Goal: Task Accomplishment & Management: Manage account settings

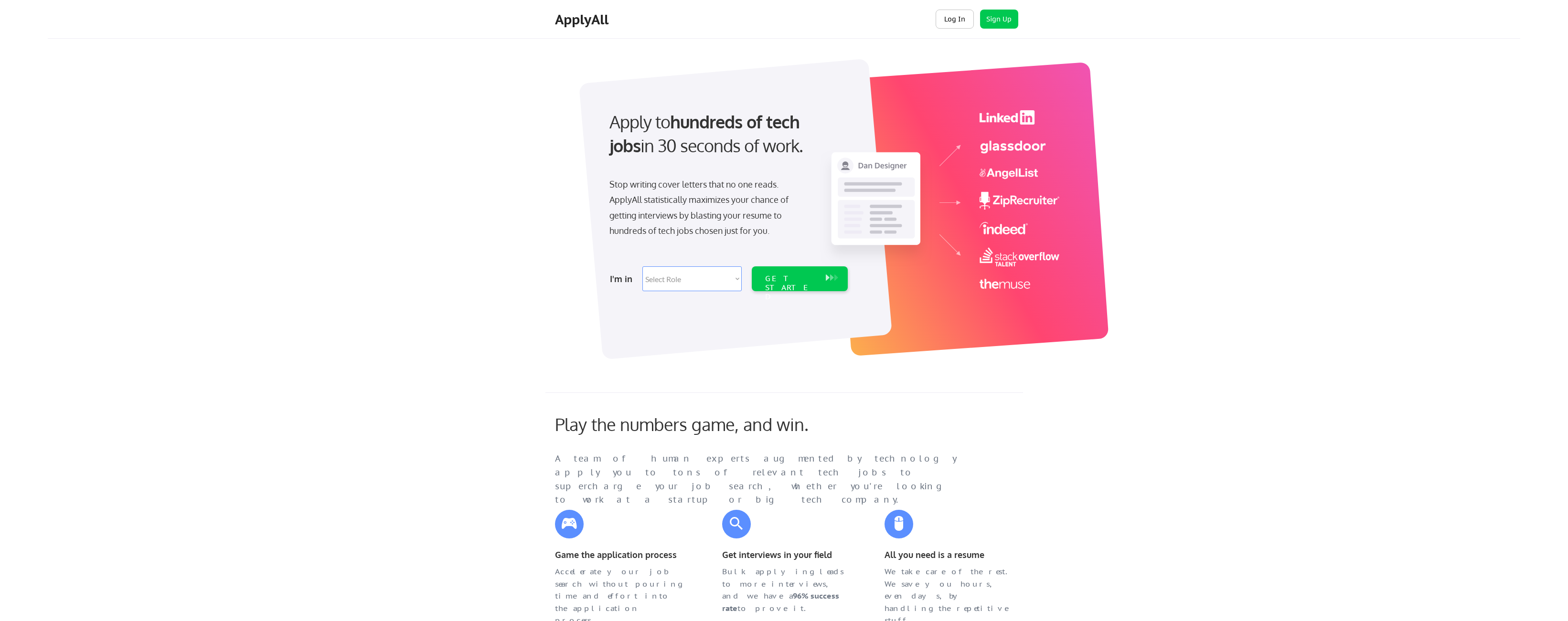
click at [949, 21] on button "Log In" at bounding box center [954, 19] width 38 height 19
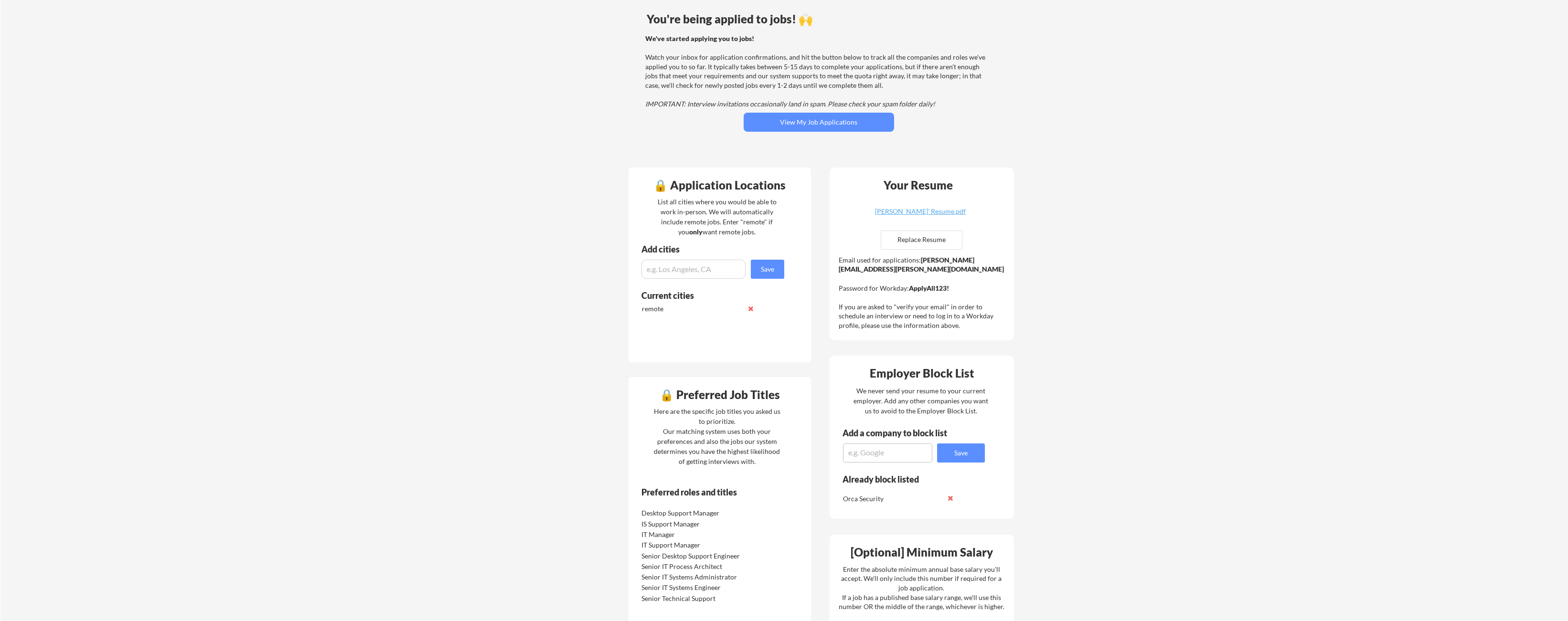
scroll to position [75, 0]
click at [798, 119] on button "View My Job Applications" at bounding box center [819, 121] width 150 height 19
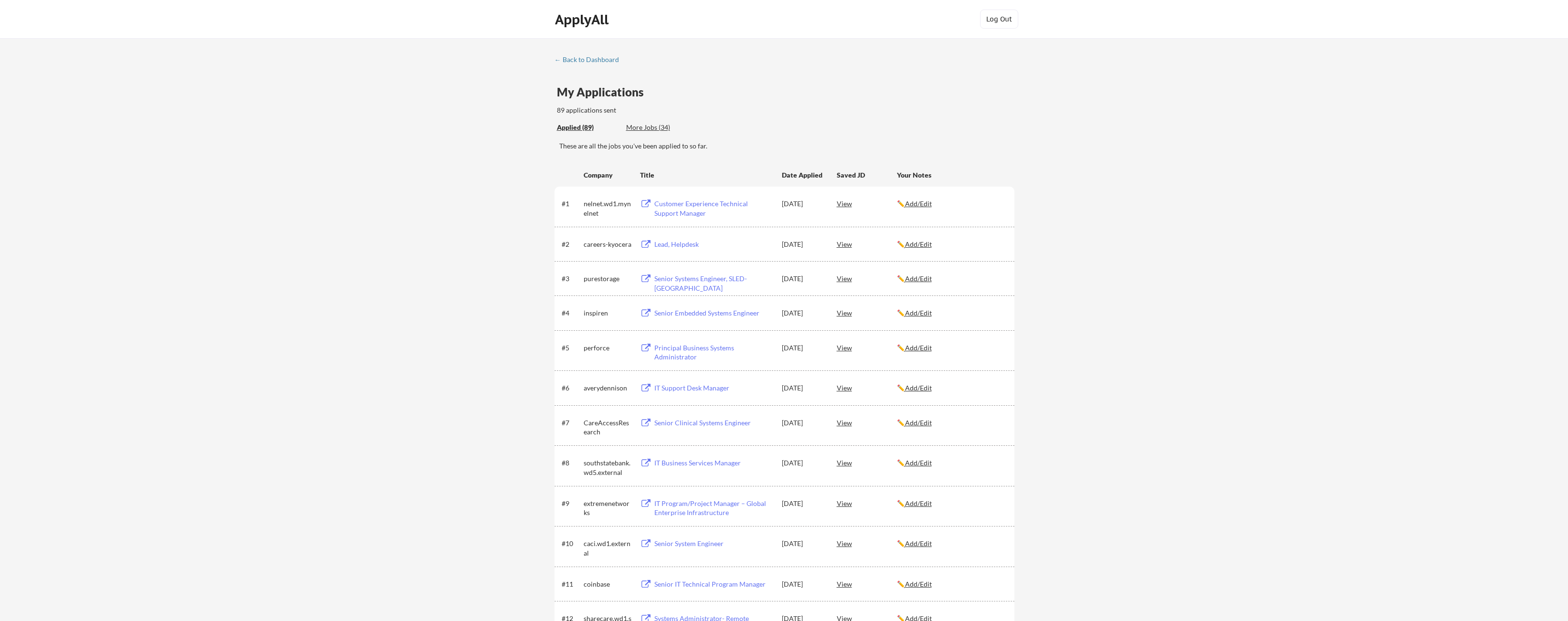
click at [709, 207] on div "Customer Experience Technical Support Manager" at bounding box center [713, 208] width 119 height 19
